Goal: Navigation & Orientation: Find specific page/section

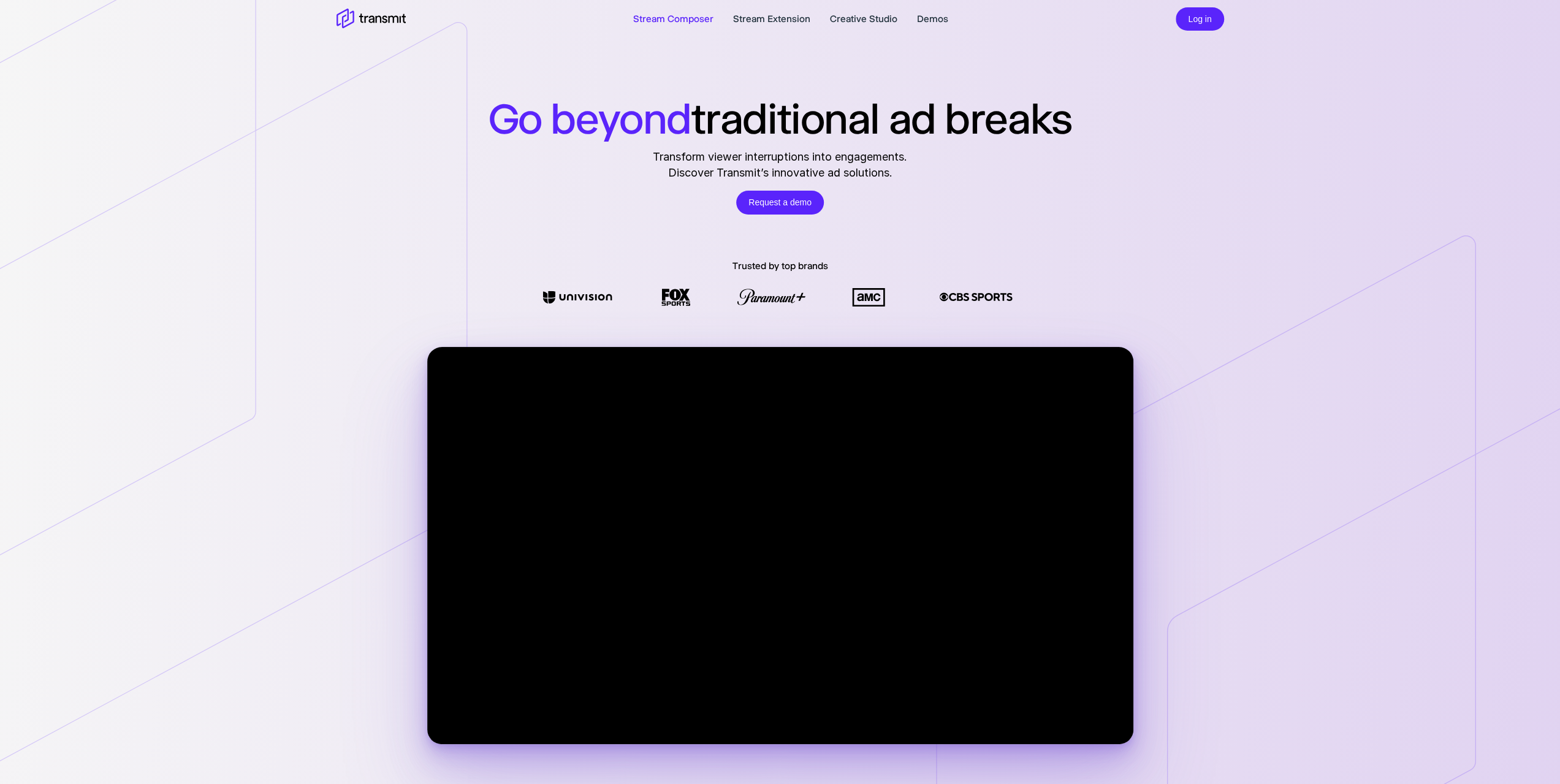
click at [689, 16] on link "Stream Composer" at bounding box center [673, 19] width 80 height 15
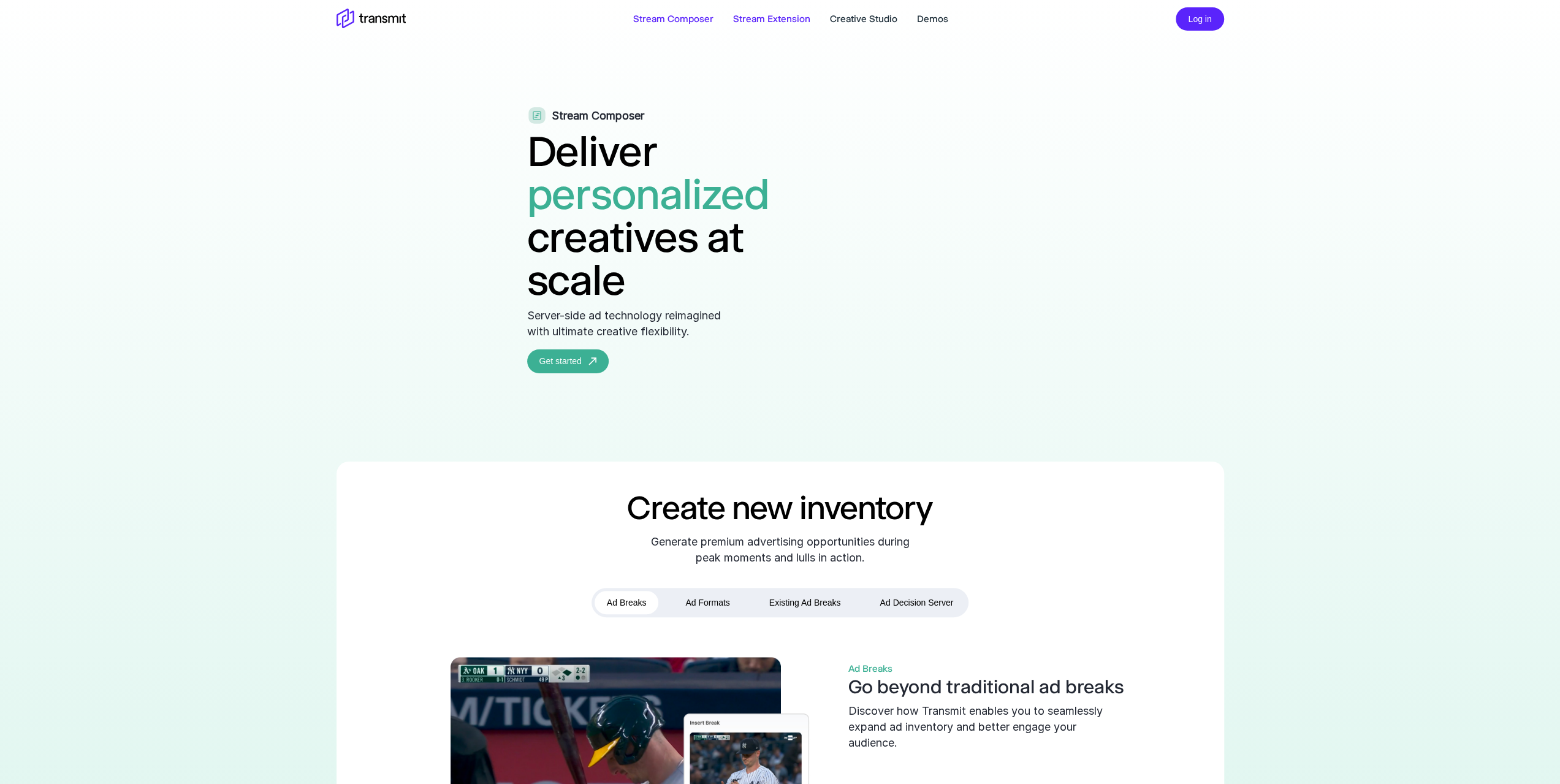
click at [787, 14] on link "Stream Extension" at bounding box center [771, 19] width 77 height 15
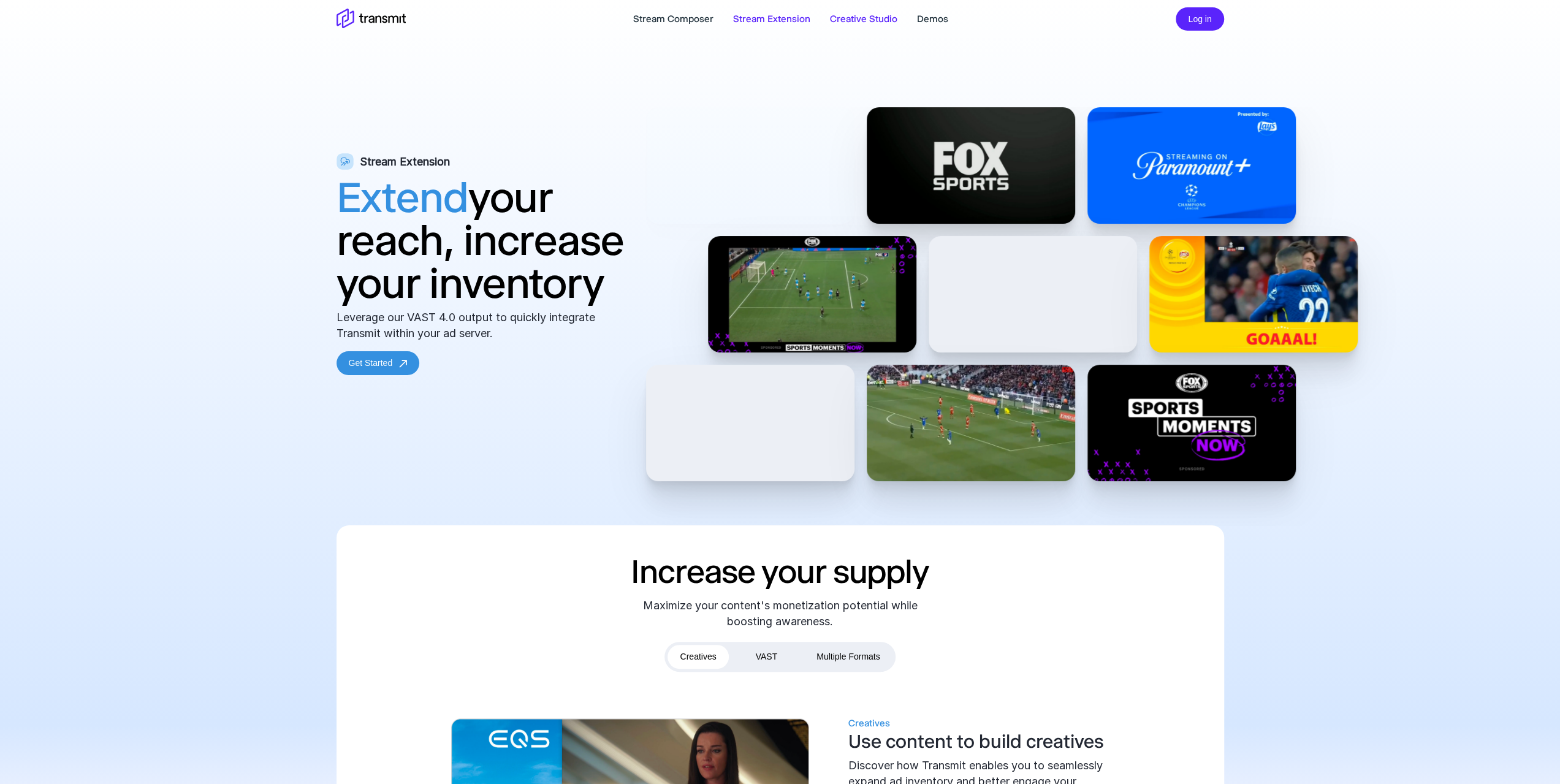
click at [841, 19] on link "Creative Studio" at bounding box center [864, 19] width 67 height 15
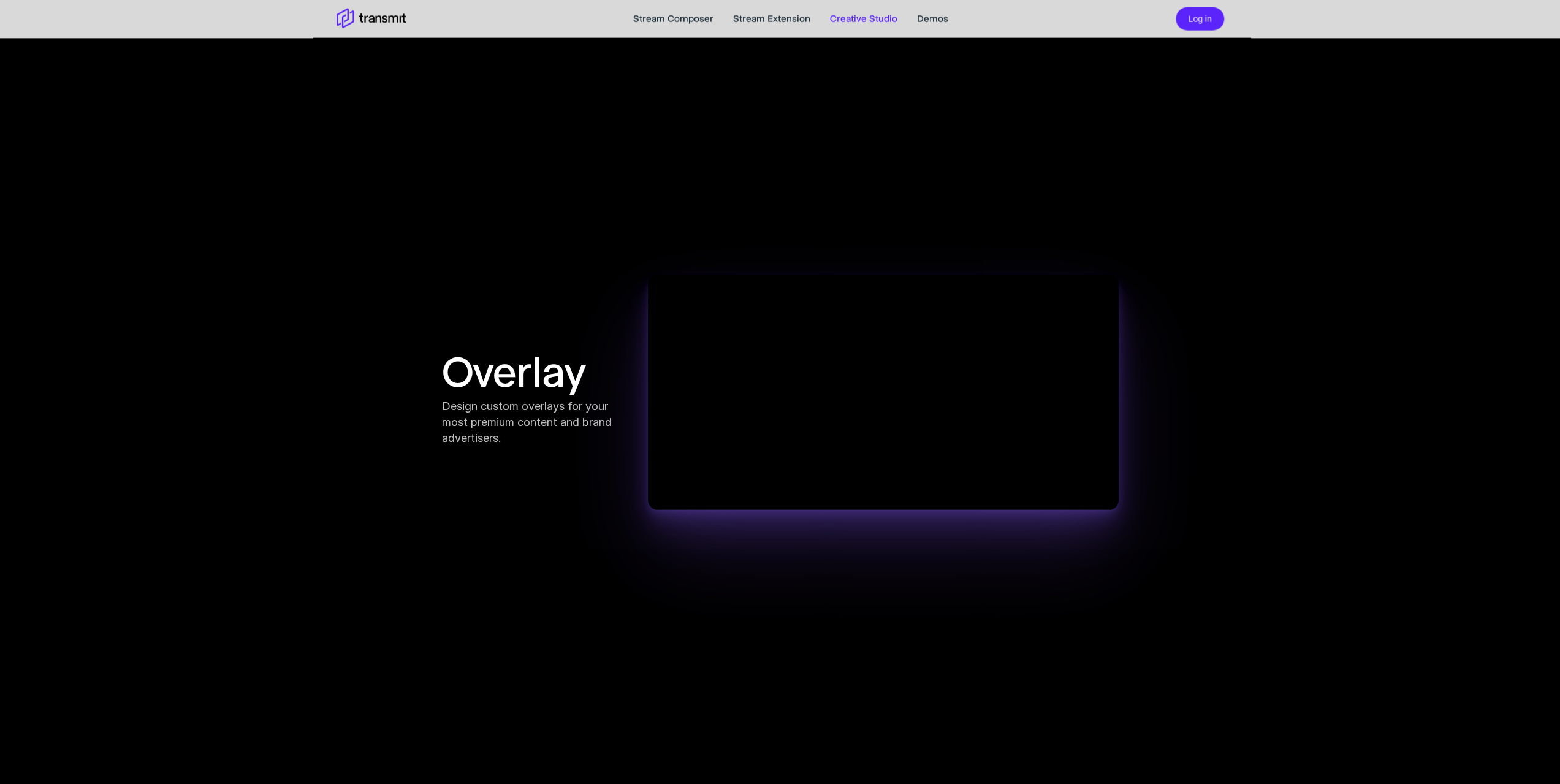
scroll to position [2942, 0]
